Goal: Register for event/course

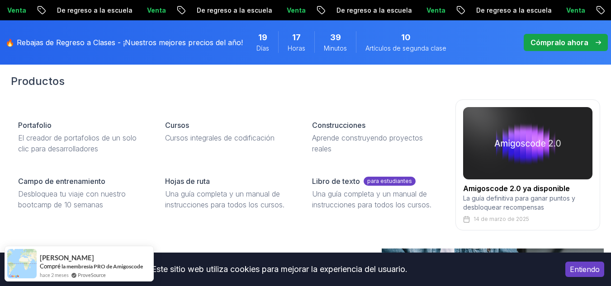
scroll to position [38, 0]
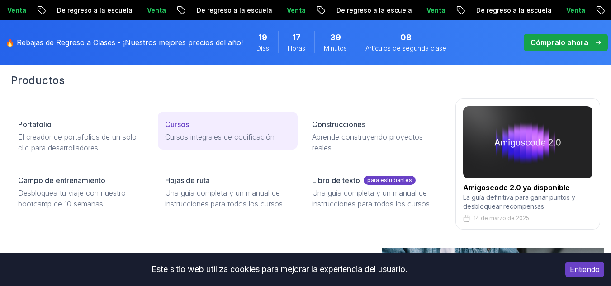
click at [195, 133] on font "Cursos integrales de codificación" at bounding box center [219, 136] width 109 height 9
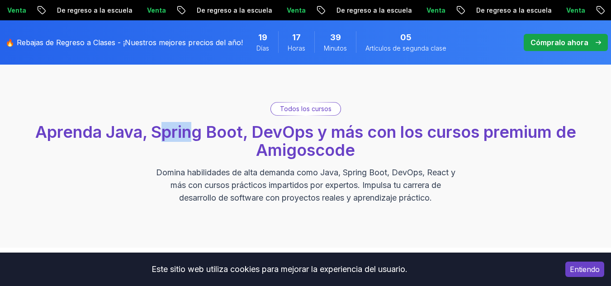
drag, startPoint x: 162, startPoint y: 135, endPoint x: 197, endPoint y: 129, distance: 34.9
click at [197, 129] on font "Aprenda Java, Spring Boot, DevOps y más con los cursos premium de Amigoscode" at bounding box center [305, 141] width 541 height 38
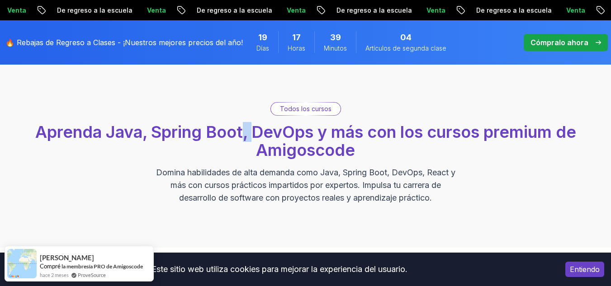
drag, startPoint x: 240, startPoint y: 128, endPoint x: 253, endPoint y: 138, distance: 15.8
click at [253, 138] on font "Aprenda Java, Spring Boot, DevOps y más con los cursos premium de Amigoscode" at bounding box center [305, 141] width 541 height 38
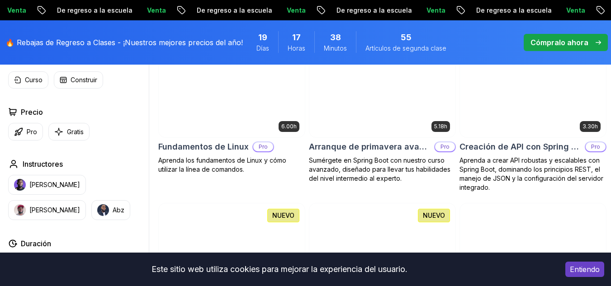
scroll to position [234, 0]
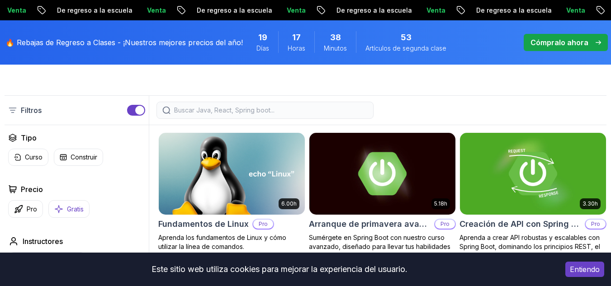
click at [84, 209] on font "Gratis" at bounding box center [75, 209] width 17 height 8
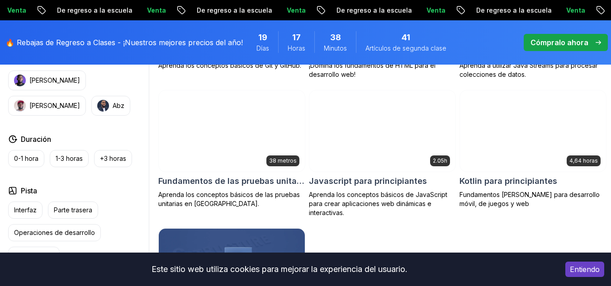
scroll to position [545, 0]
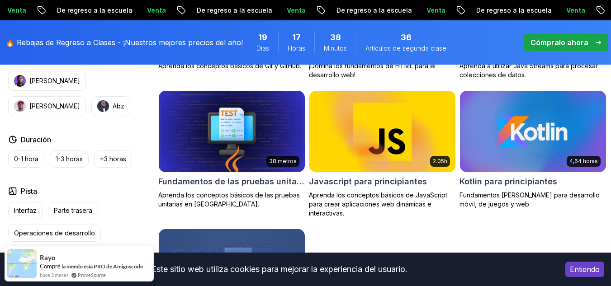
click at [352, 180] on font "Javascript para principiantes" at bounding box center [368, 181] width 118 height 9
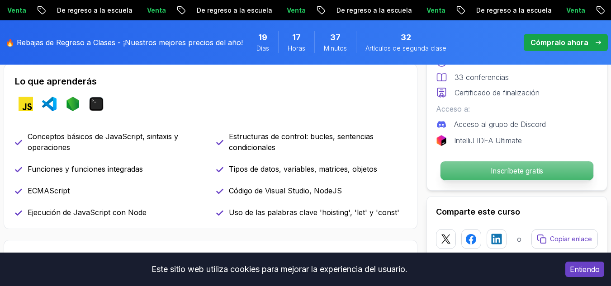
scroll to position [380, 0]
click at [515, 170] on font "Inscríbete gratis" at bounding box center [517, 170] width 52 height 9
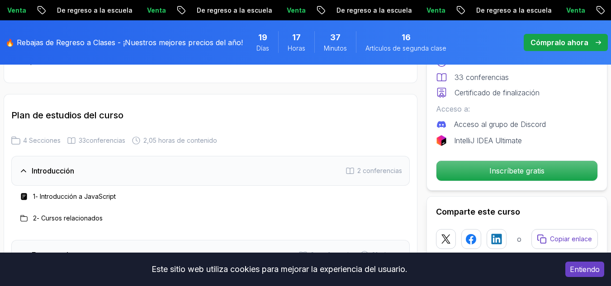
scroll to position [1322, 0]
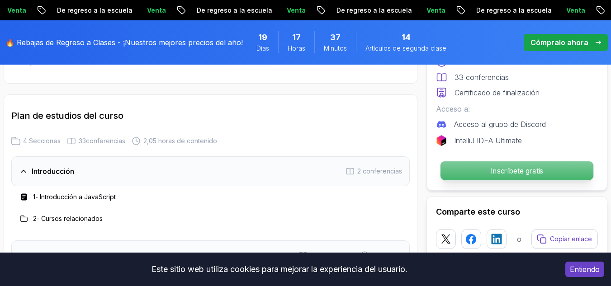
click at [455, 165] on p "Inscríbete gratis" at bounding box center [516, 170] width 153 height 19
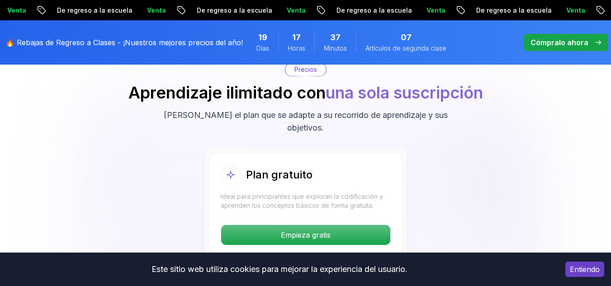
scroll to position [1743, 0]
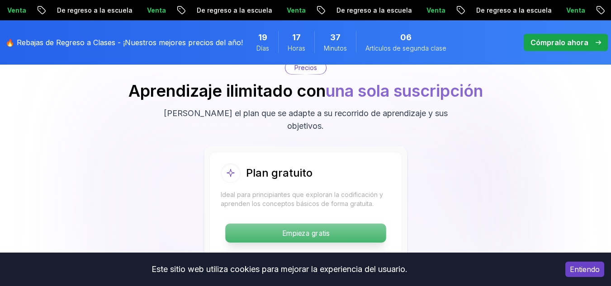
click at [304, 229] on font "Empieza gratis" at bounding box center [305, 233] width 47 height 9
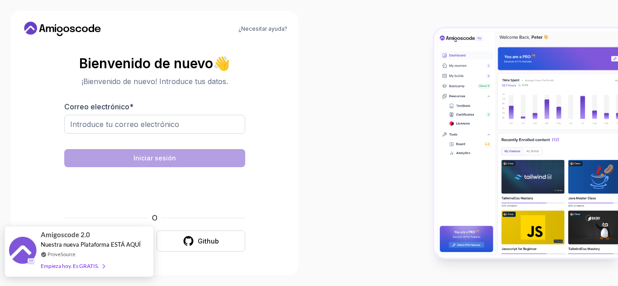
click at [112, 248] on font "Nuestra nueva Plataforma ESTÁ AQUÍ" at bounding box center [91, 244] width 100 height 7
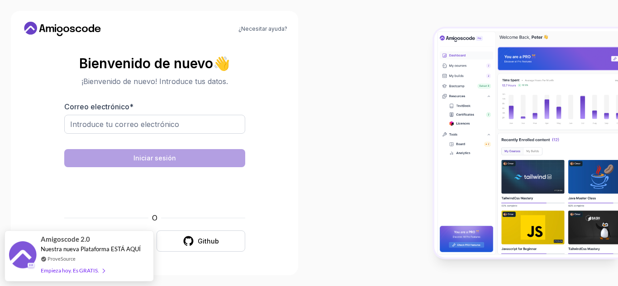
click at [97, 223] on div "O Google Github" at bounding box center [154, 232] width 181 height 39
click at [171, 273] on div "¿Necesitar ayuda? Bienvenido de nuevo 👋 ¡Bienvenido de nuevo! Introduce tus dat…" at bounding box center [154, 143] width 287 height 265
click at [45, 200] on section "Bienvenido de nuevo 👋 ¡Bienvenido de nuevo! Introduce tus datos. Correo electró…" at bounding box center [154, 154] width 265 height 214
click at [61, 106] on section "Bienvenido de nuevo 👋 ¡Bienvenido de nuevo! Introduce tus datos. Correo electró…" at bounding box center [154, 154] width 265 height 214
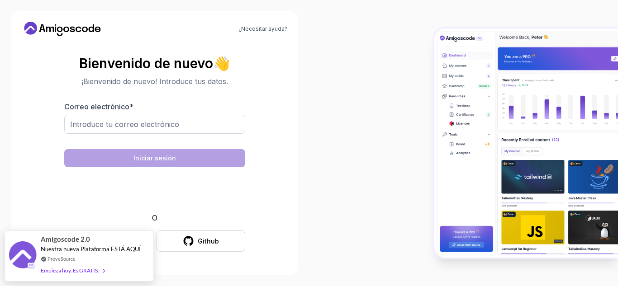
click at [329, 248] on div at bounding box center [463, 143] width 309 height 286
click at [179, 125] on input "Correo electrónico *" at bounding box center [154, 124] width 181 height 19
type input "josefinarios857@gmail.com"
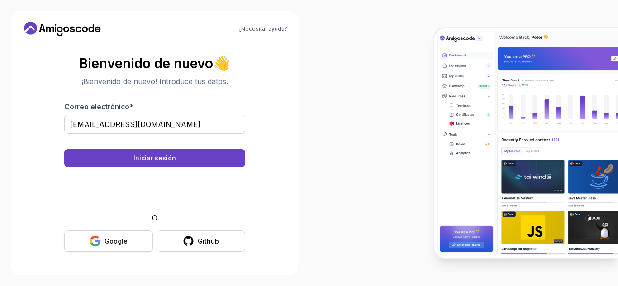
click at [133, 244] on button "Google" at bounding box center [108, 241] width 89 height 21
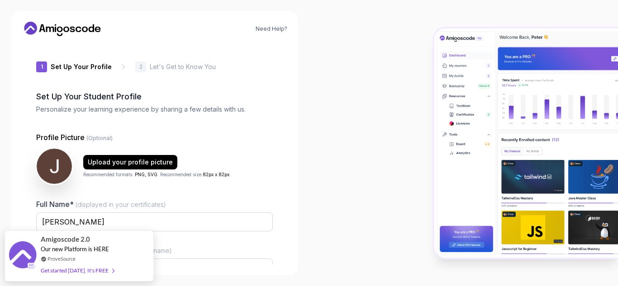
click at [256, 158] on div "Upload your profile picture Recommended formats: PNG, SVG . Recommended size: 8…" at bounding box center [154, 166] width 236 height 36
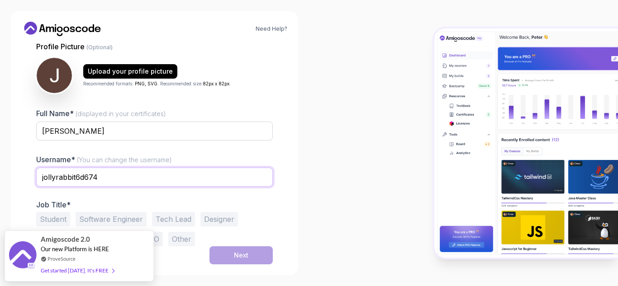
click at [114, 179] on input "jollyrabbit6d674" at bounding box center [154, 177] width 236 height 19
drag, startPoint x: 114, startPoint y: 179, endPoint x: 35, endPoint y: 176, distance: 78.7
click at [35, 176] on div "1 Set Up Your Profile 1 Set Up Your Profile 2 Let's Get to Know You Set Up Your…" at bounding box center [154, 153] width 265 height 221
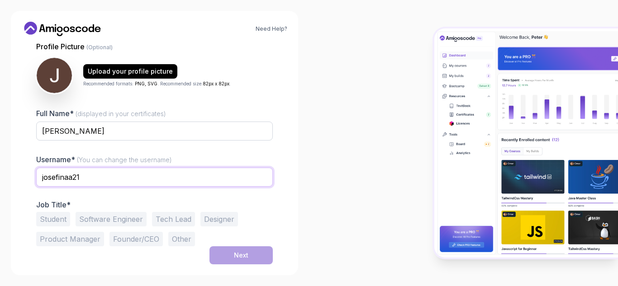
type input "josefinaa21"
click at [168, 237] on button "Other" at bounding box center [181, 239] width 27 height 14
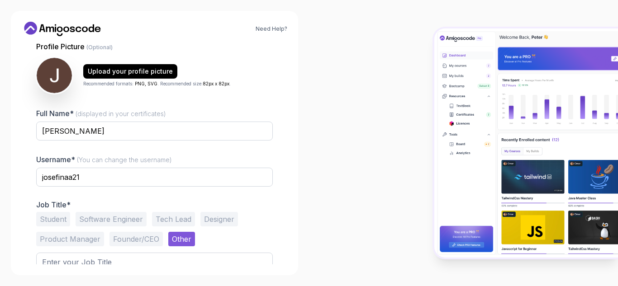
scroll to position [126, 0]
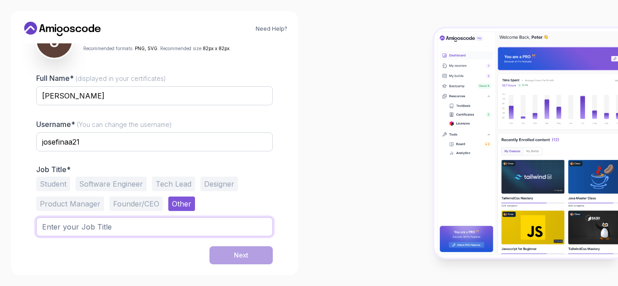
click at [208, 234] on input "text" at bounding box center [154, 227] width 236 height 19
type input "Dev"
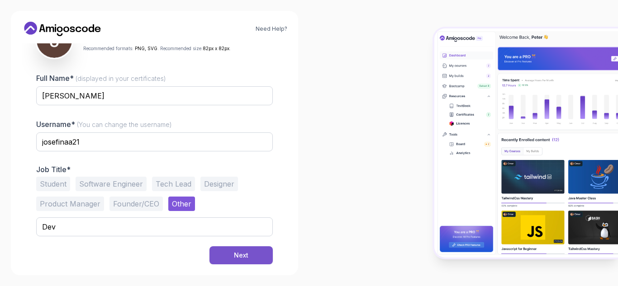
click at [250, 254] on button "Next" at bounding box center [240, 255] width 63 height 18
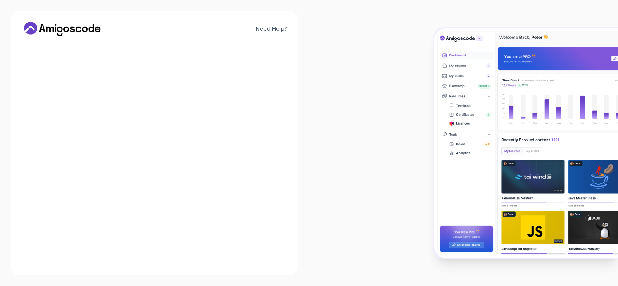
scroll to position [119, 0]
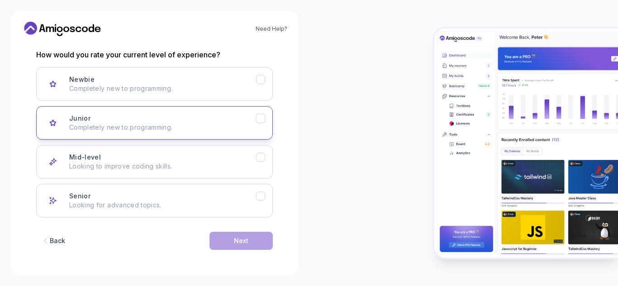
click at [251, 118] on div "Junior Completely new to programming." at bounding box center [162, 123] width 187 height 18
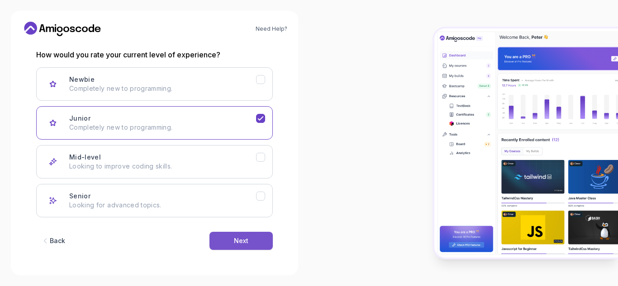
click at [249, 250] on button "Next" at bounding box center [240, 241] width 63 height 18
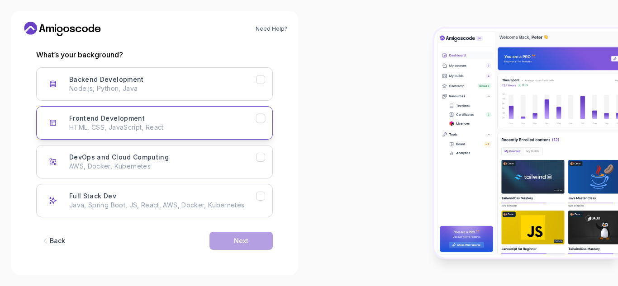
click at [234, 120] on div "Frontend Development HTML, CSS, JavaScript, React" at bounding box center [162, 123] width 187 height 18
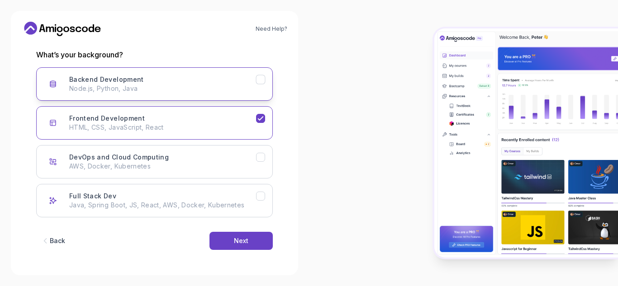
click at [236, 93] on p "Node.js, Python, Java" at bounding box center [162, 88] width 187 height 9
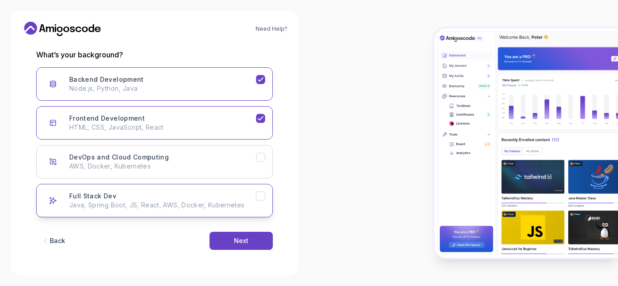
click at [224, 199] on div "Full Stack Dev Java, Spring Boot, JS, React, AWS, Docker, Kubernetes" at bounding box center [162, 201] width 187 height 18
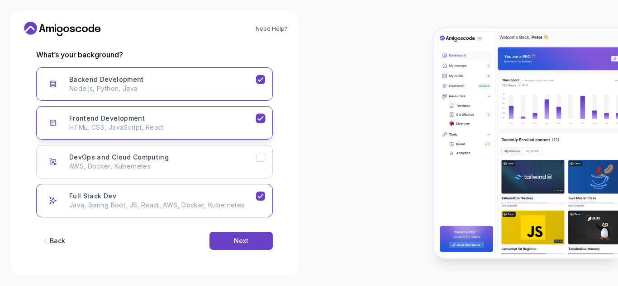
click at [238, 135] on button "Frontend Development HTML, CSS, JavaScript, React" at bounding box center [154, 122] width 236 height 33
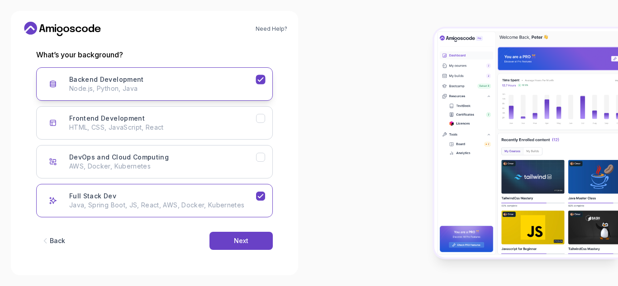
click at [251, 90] on p "Node.js, Python, Java" at bounding box center [162, 88] width 187 height 9
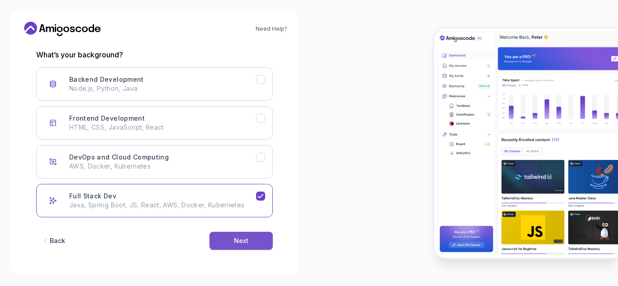
click at [251, 234] on button "Next" at bounding box center [240, 241] width 63 height 18
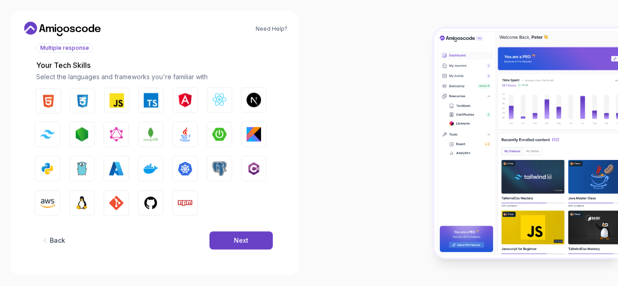
scroll to position [109, 0]
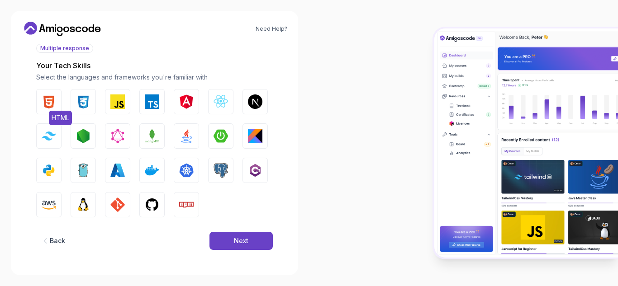
click at [51, 102] on img "button" at bounding box center [49, 102] width 14 height 14
click at [84, 105] on img "button" at bounding box center [83, 102] width 14 height 14
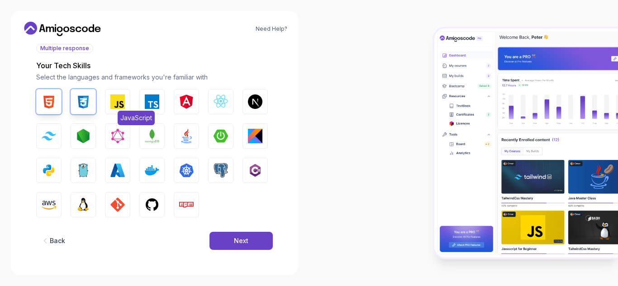
click at [111, 107] on img "button" at bounding box center [117, 102] width 14 height 14
click at [254, 135] on img "button" at bounding box center [255, 136] width 14 height 14
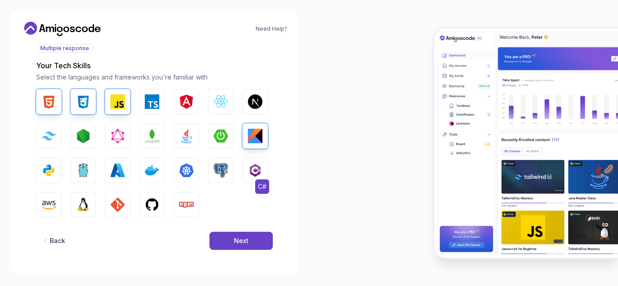
click at [248, 177] on img "button" at bounding box center [255, 170] width 14 height 14
click at [145, 140] on img "button" at bounding box center [152, 136] width 14 height 14
click at [154, 209] on img "button" at bounding box center [152, 205] width 14 height 14
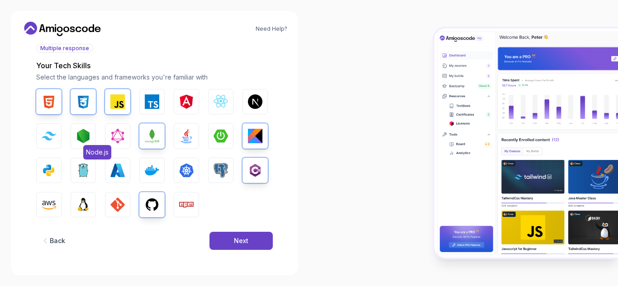
click at [84, 141] on img "button" at bounding box center [83, 136] width 14 height 14
click at [243, 235] on button "Next" at bounding box center [240, 241] width 63 height 18
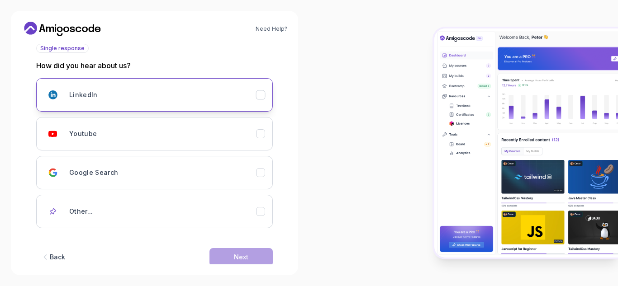
click at [166, 101] on div "LinkedIn" at bounding box center [162, 95] width 187 height 18
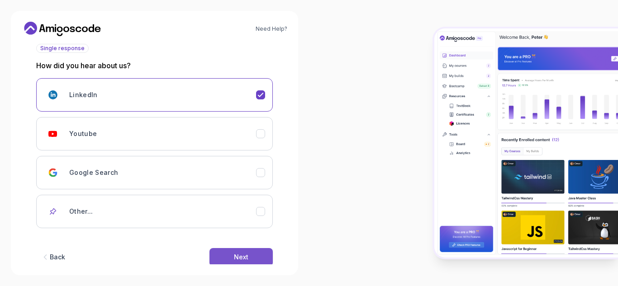
click at [246, 256] on div "Next" at bounding box center [241, 257] width 14 height 9
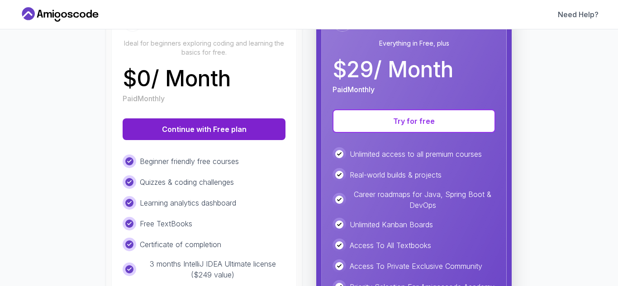
scroll to position [125, 0]
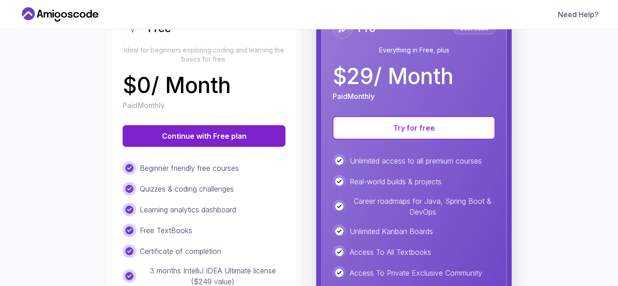
click at [241, 145] on button "Continue with Free plan" at bounding box center [204, 136] width 163 height 22
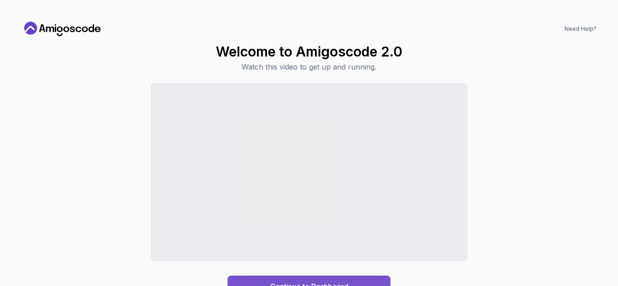
click at [344, 284] on div "Continue to Dashboard" at bounding box center [309, 286] width 78 height 11
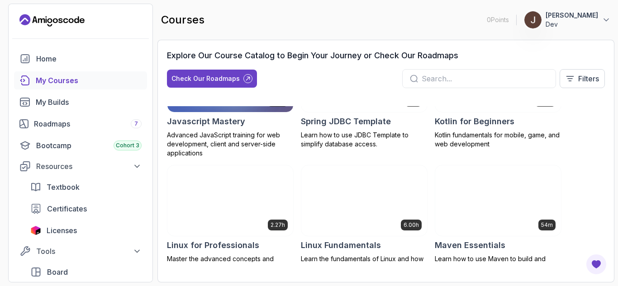
scroll to position [1199, 0]
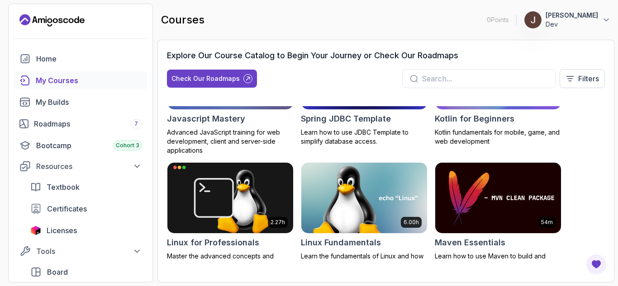
click at [487, 71] on div at bounding box center [479, 78] width 154 height 19
click at [485, 71] on div at bounding box center [479, 78] width 154 height 19
click at [481, 72] on div at bounding box center [479, 78] width 154 height 19
click at [474, 76] on input "text" at bounding box center [484, 78] width 127 height 11
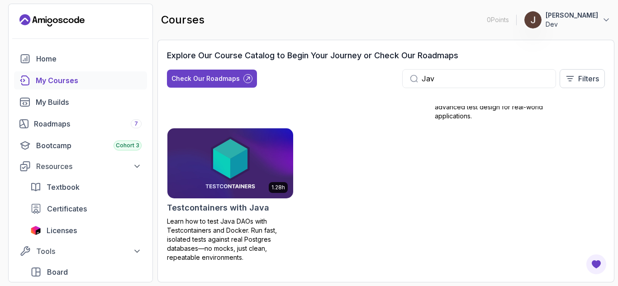
scroll to position [651, 0]
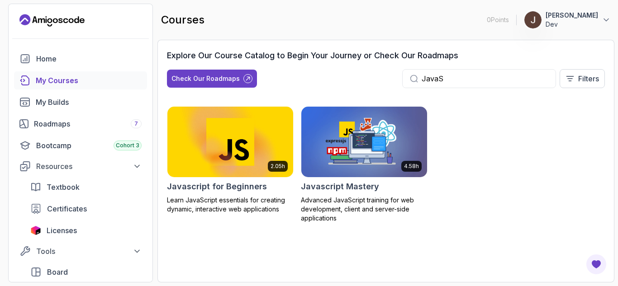
type input "JavaS"
click at [404, 134] on img at bounding box center [364, 142] width 132 height 74
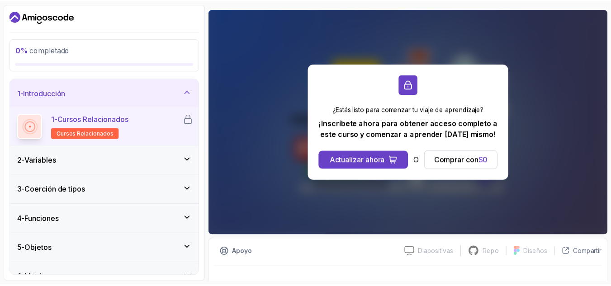
scroll to position [86, 0]
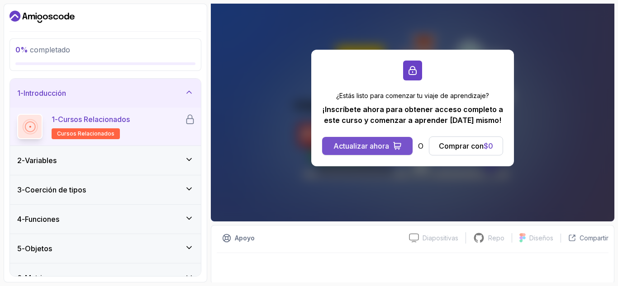
click at [381, 142] on font "Actualizar ahora" at bounding box center [361, 146] width 56 height 9
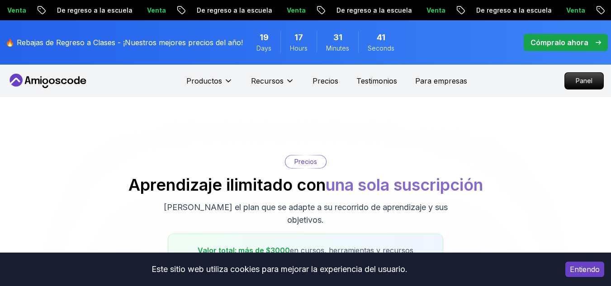
scroll to position [326, 0]
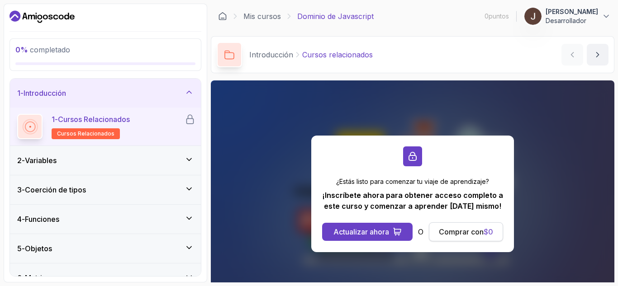
click at [451, 231] on font "Comprar con" at bounding box center [461, 231] width 45 height 9
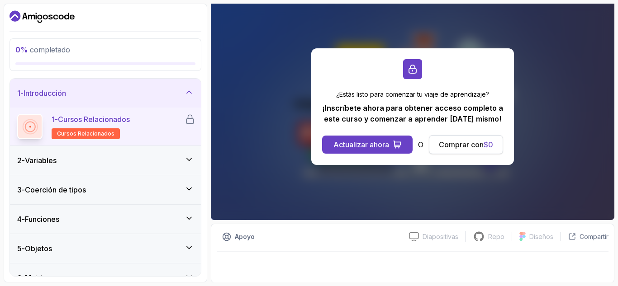
scroll to position [88, 0]
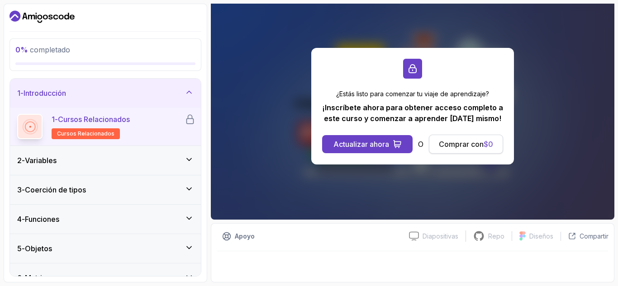
click at [467, 147] on font "Comprar con" at bounding box center [461, 144] width 45 height 9
